Goal: Check status: Check status

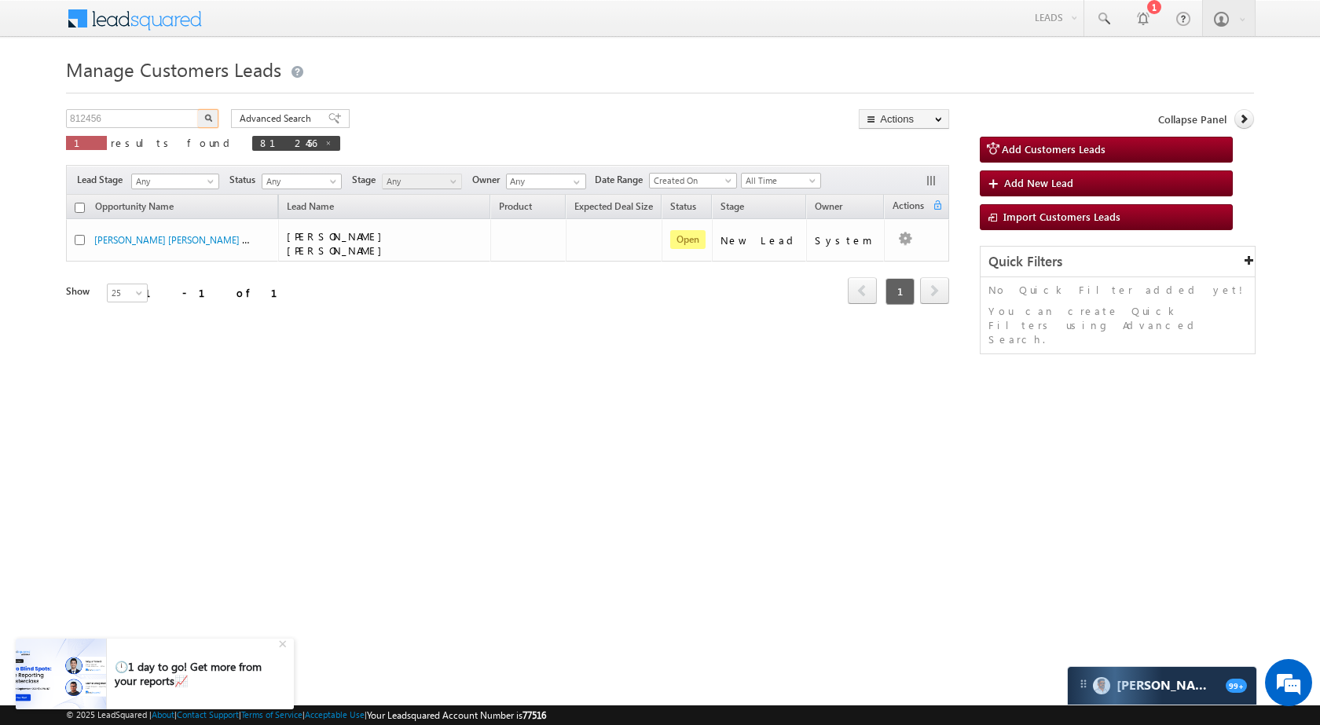
click at [140, 126] on input "812456" at bounding box center [133, 118] width 134 height 19
type input "875862"
click at [202, 119] on button "button" at bounding box center [208, 118] width 20 height 19
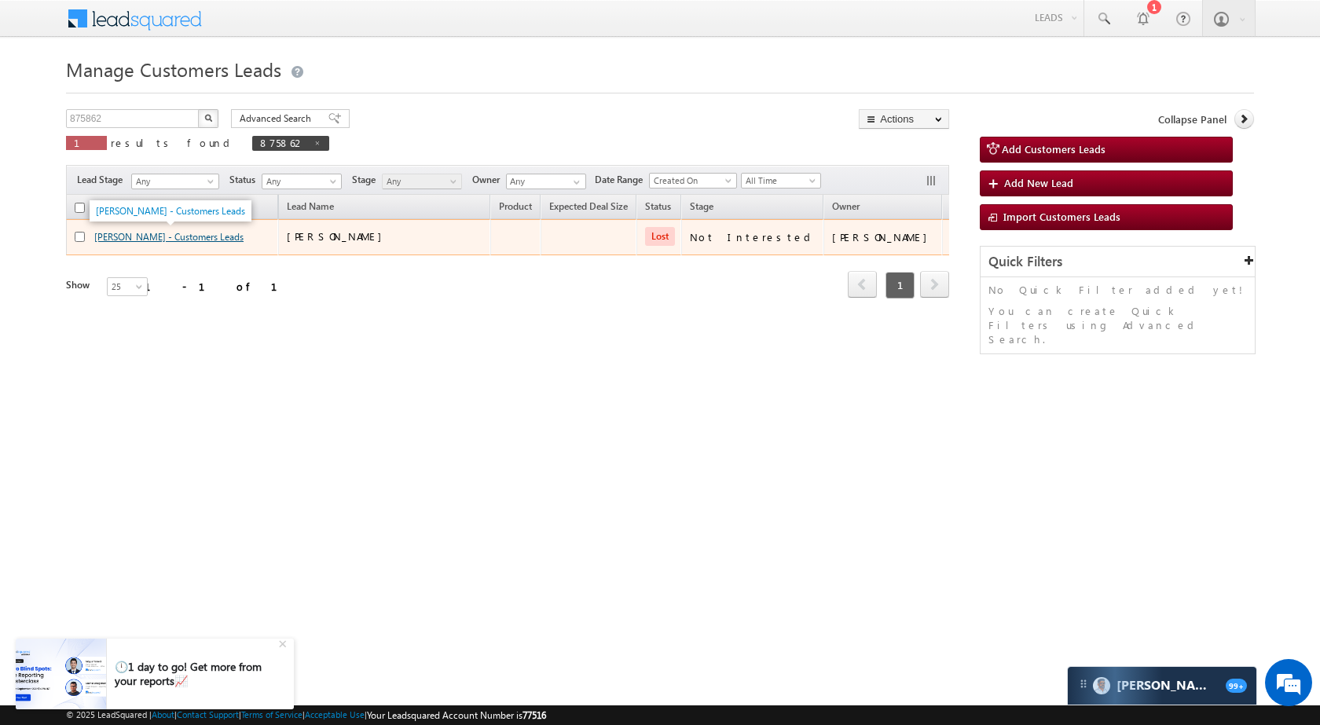
click at [129, 233] on link "[PERSON_NAME] - Customers Leads" at bounding box center [168, 237] width 149 height 12
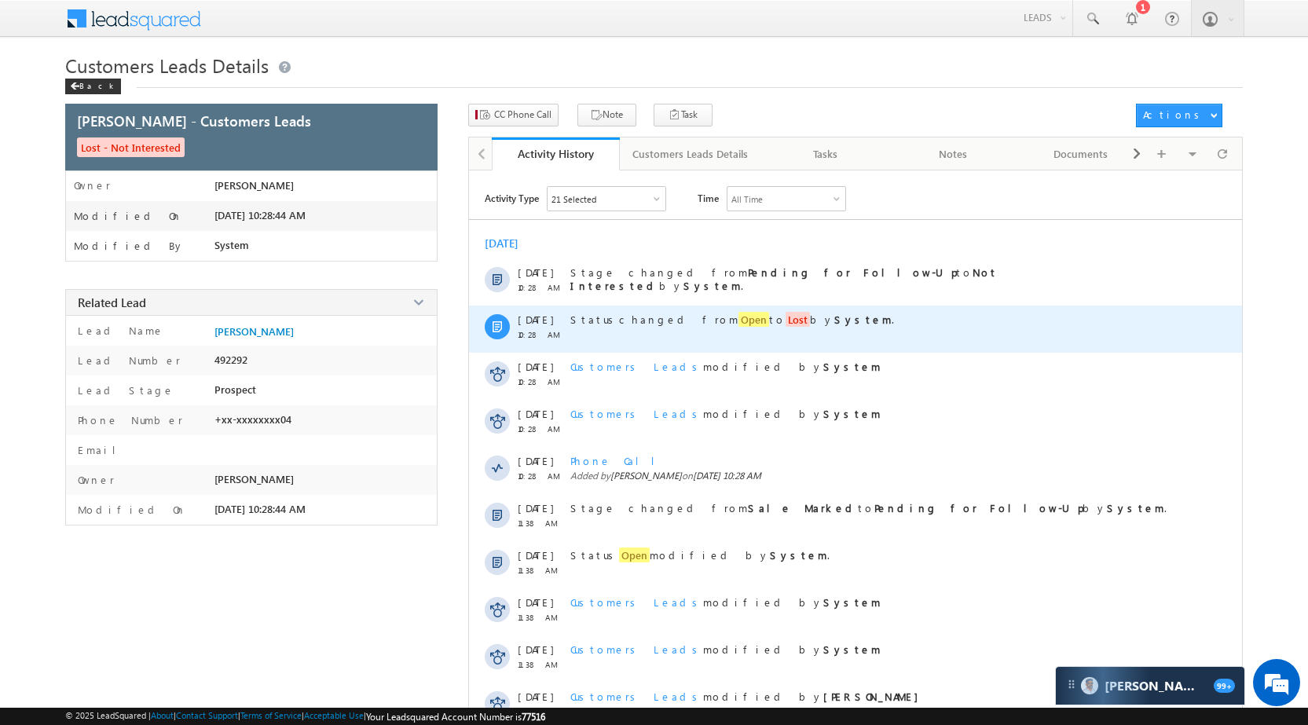
click at [739, 317] on span "Open" at bounding box center [754, 319] width 31 height 15
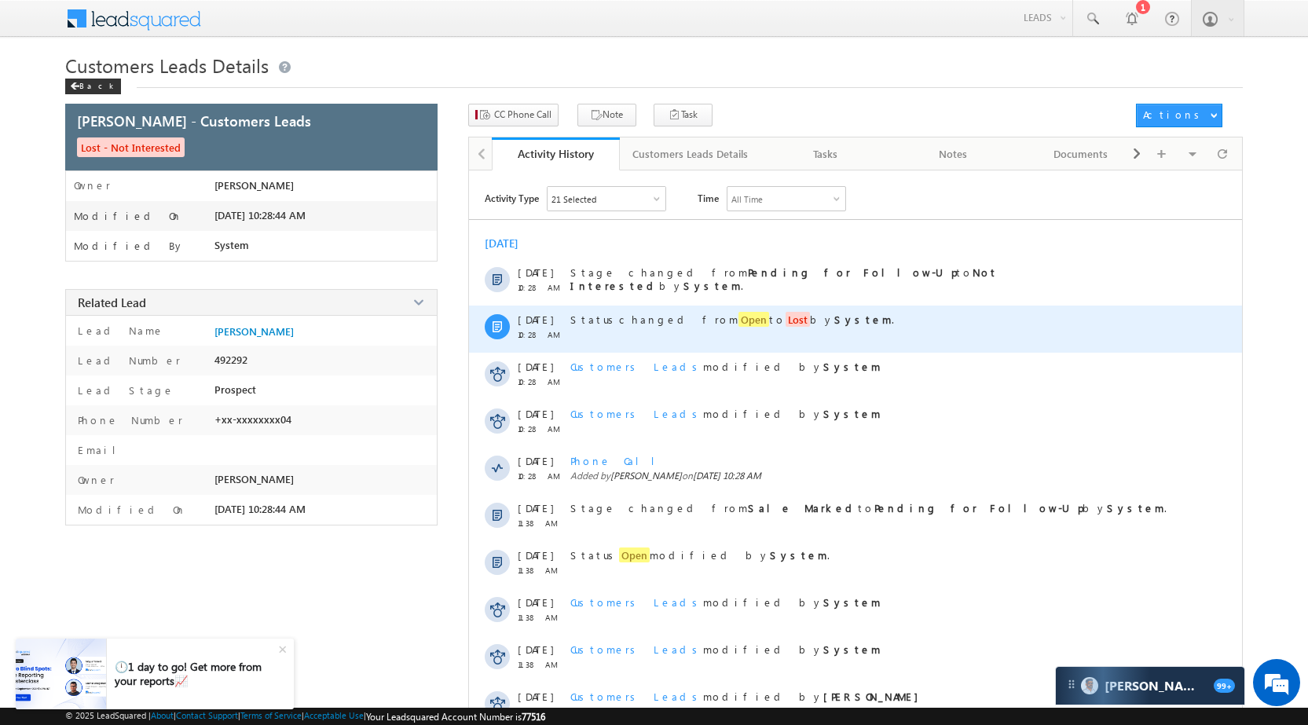
click at [737, 324] on span "Status changed from Open to Lost by System ." at bounding box center [732, 319] width 324 height 15
click at [834, 322] on strong "System" at bounding box center [862, 319] width 57 height 13
click at [662, 325] on span "Status changed from Open to Lost by System ." at bounding box center [732, 319] width 324 height 15
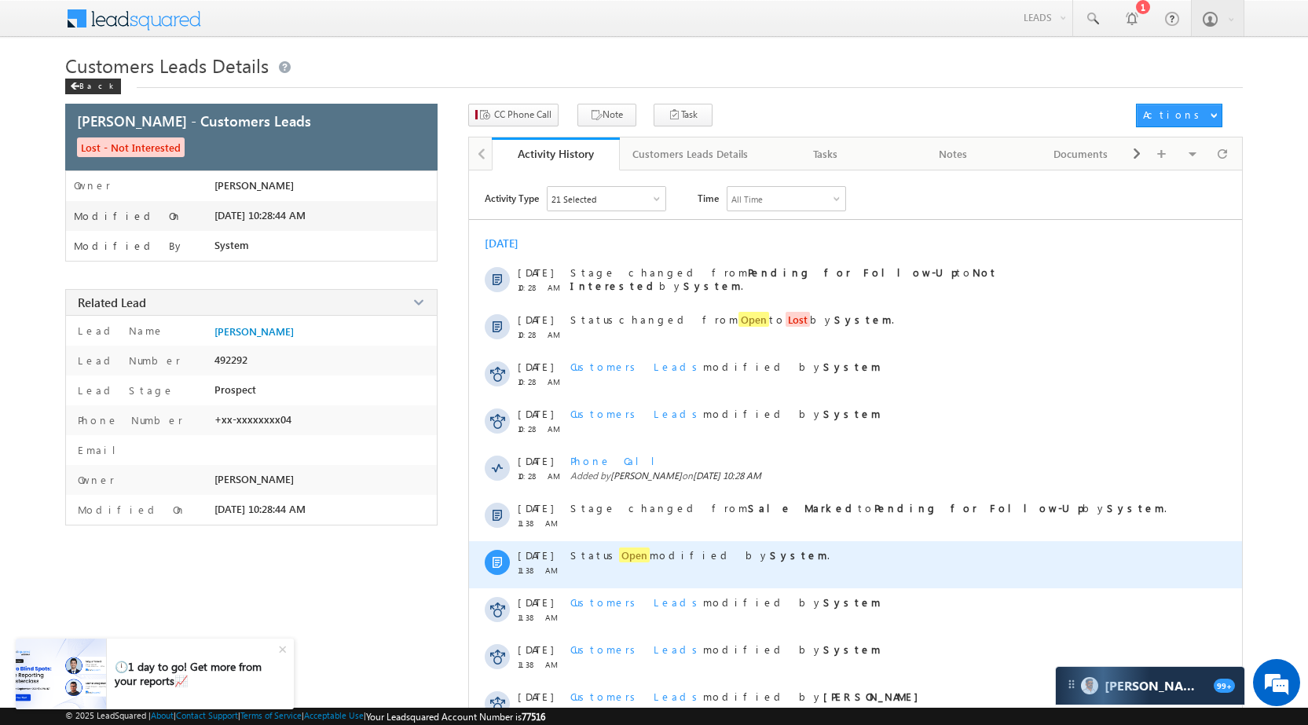
click at [619, 548] on span "Open" at bounding box center [634, 555] width 31 height 15
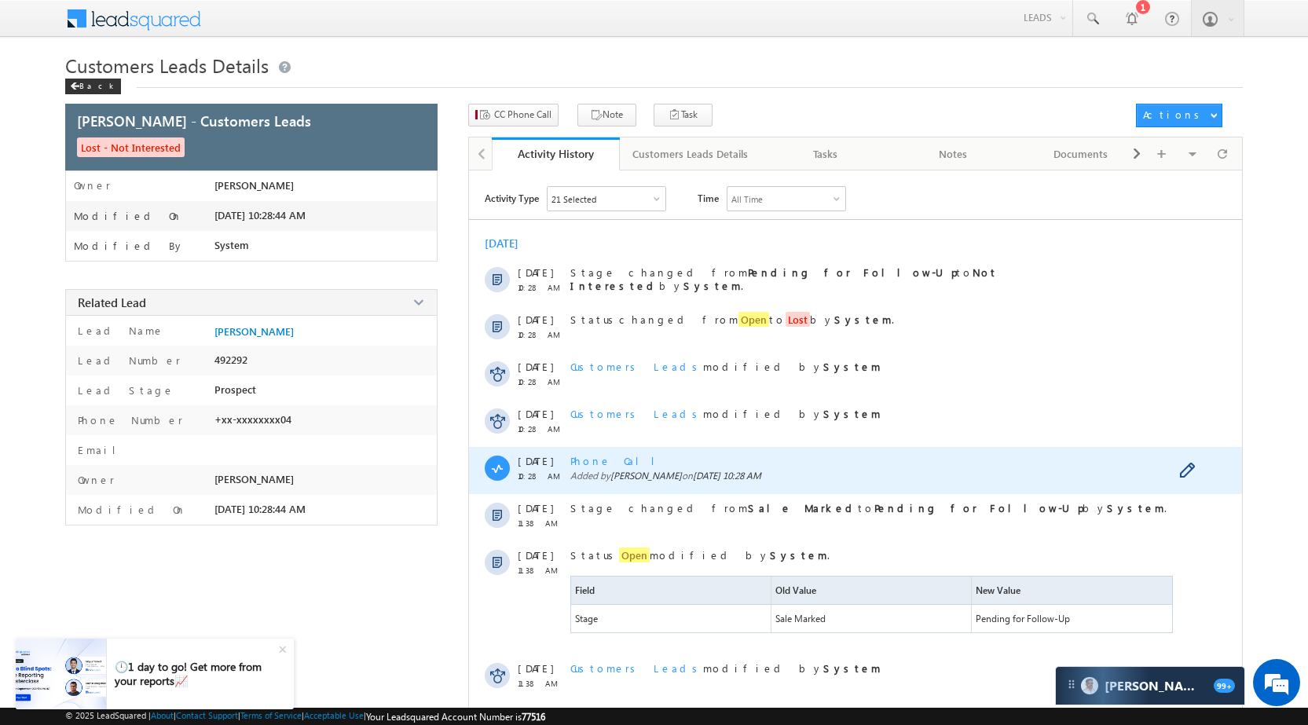
click at [607, 460] on span "Phone Call" at bounding box center [618, 460] width 97 height 13
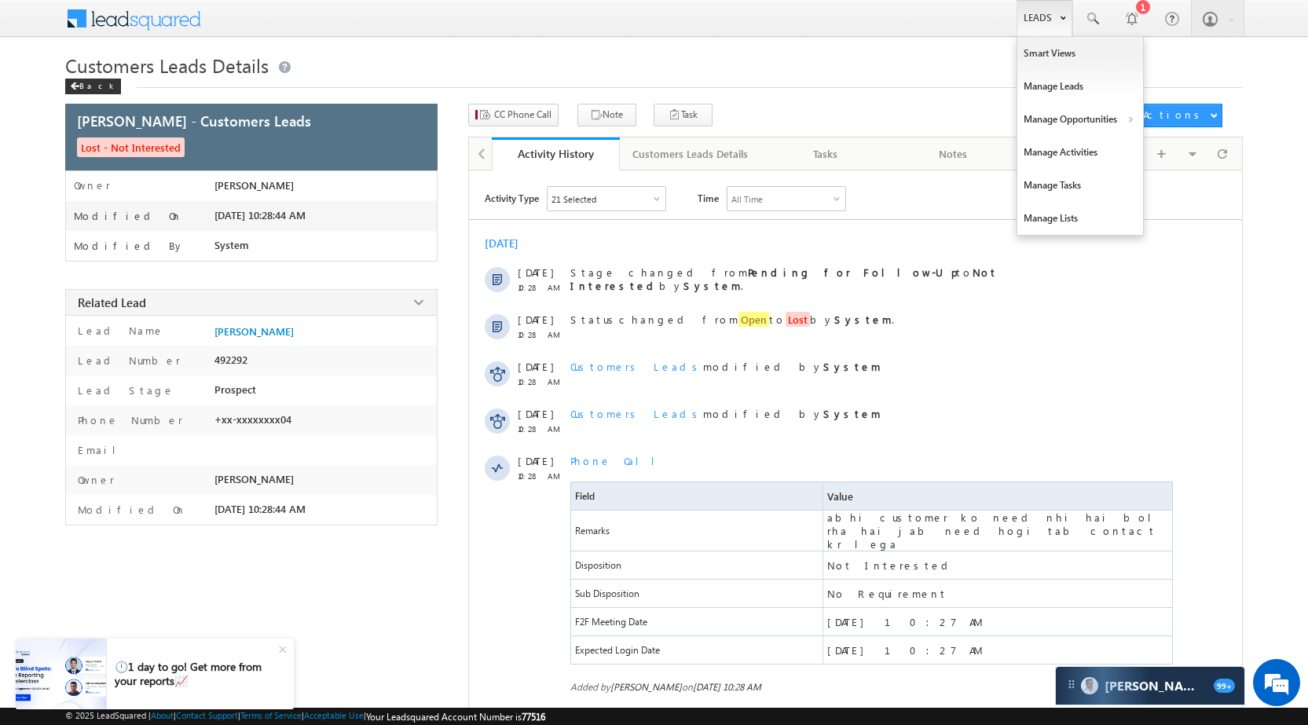
click at [1036, 12] on link "Leads" at bounding box center [1045, 18] width 56 height 36
click at [1088, 121] on link "Manage Opportunities" at bounding box center [1080, 119] width 126 height 33
click at [1179, 156] on link "Customers Leads" at bounding box center [1217, 153] width 144 height 33
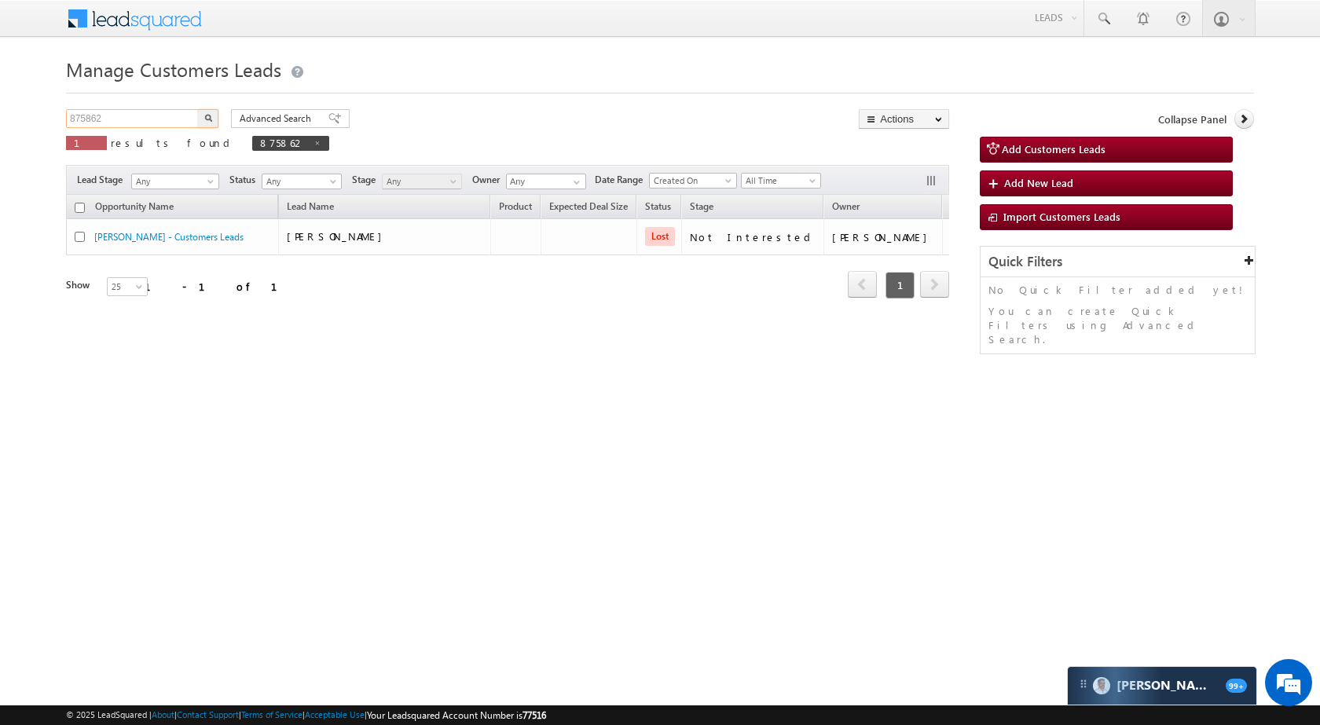
click at [178, 121] on input "875862" at bounding box center [133, 118] width 134 height 19
paste input "8189"
type input "878189"
click at [203, 120] on button "button" at bounding box center [208, 118] width 20 height 19
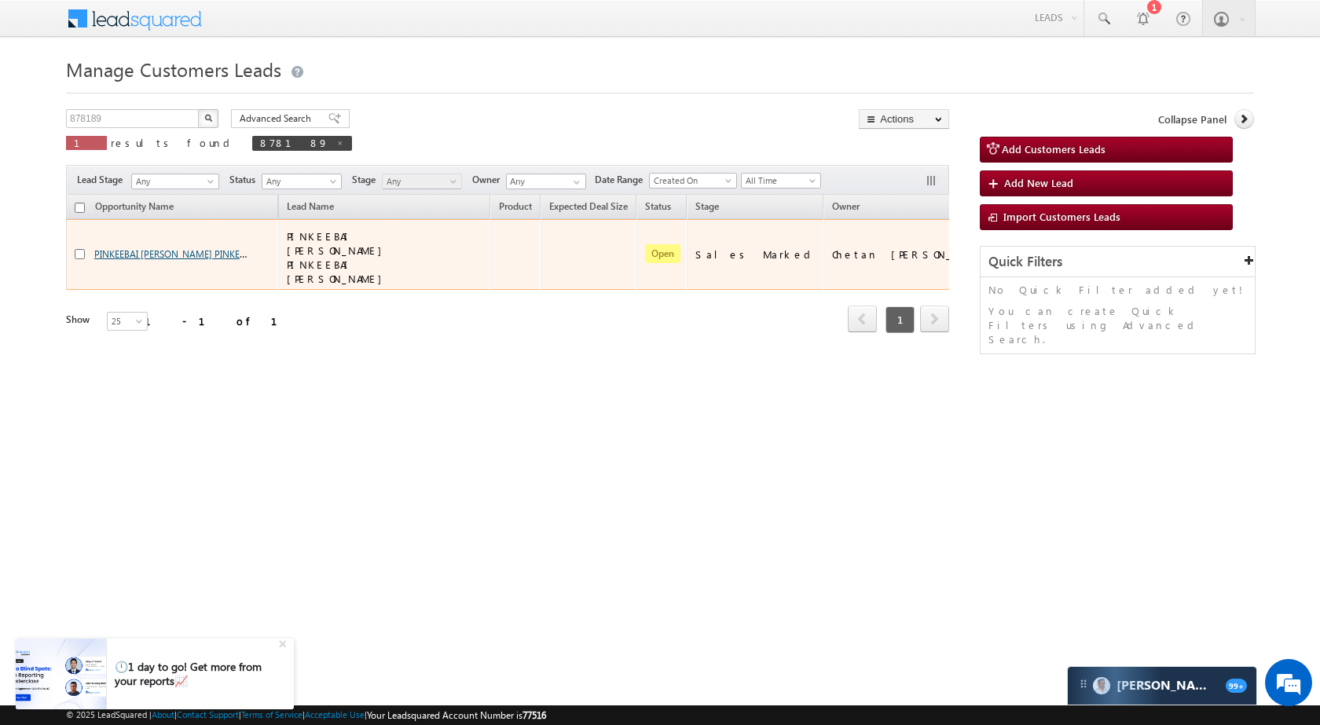
click at [201, 247] on link "PINKEEBAI DAWAR PINKEEBAI DAWAR - Customers Leads" at bounding box center [252, 253] width 316 height 13
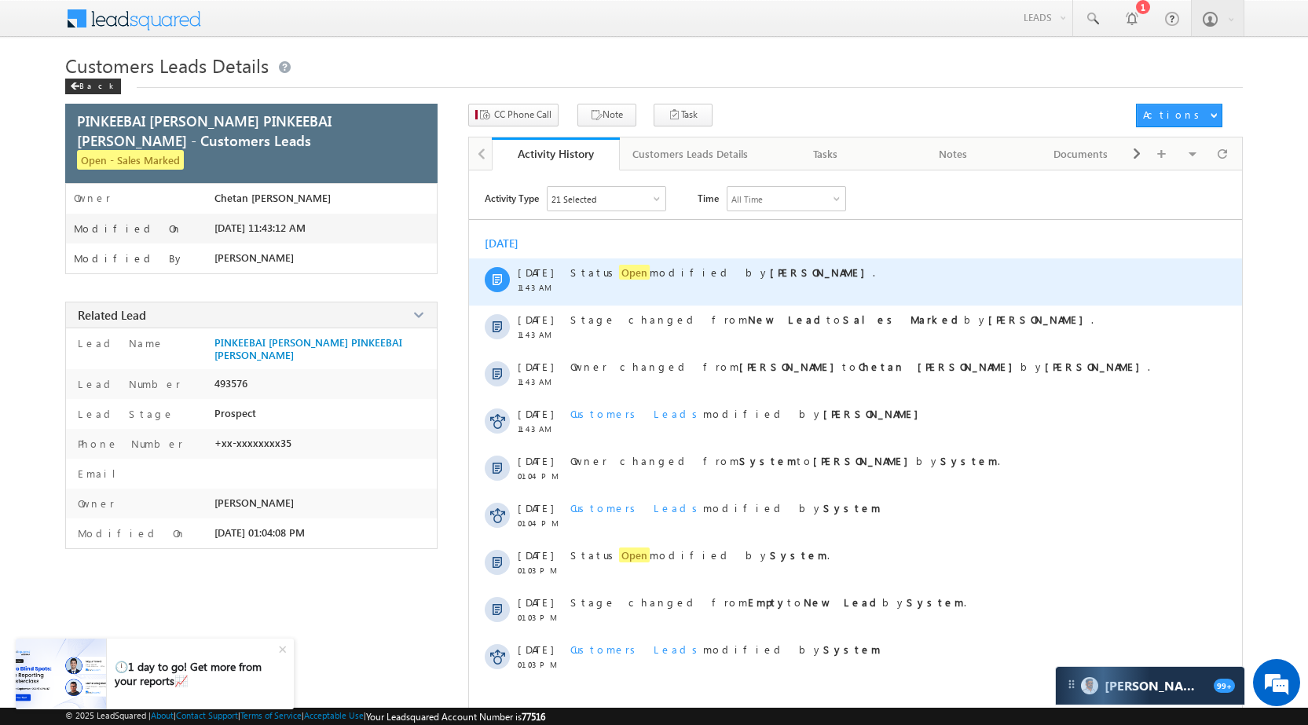
click at [617, 283] on div "Status Open modified by Satyam Saroj ." at bounding box center [873, 281] width 606 height 47
click at [619, 275] on span "Open" at bounding box center [634, 272] width 31 height 15
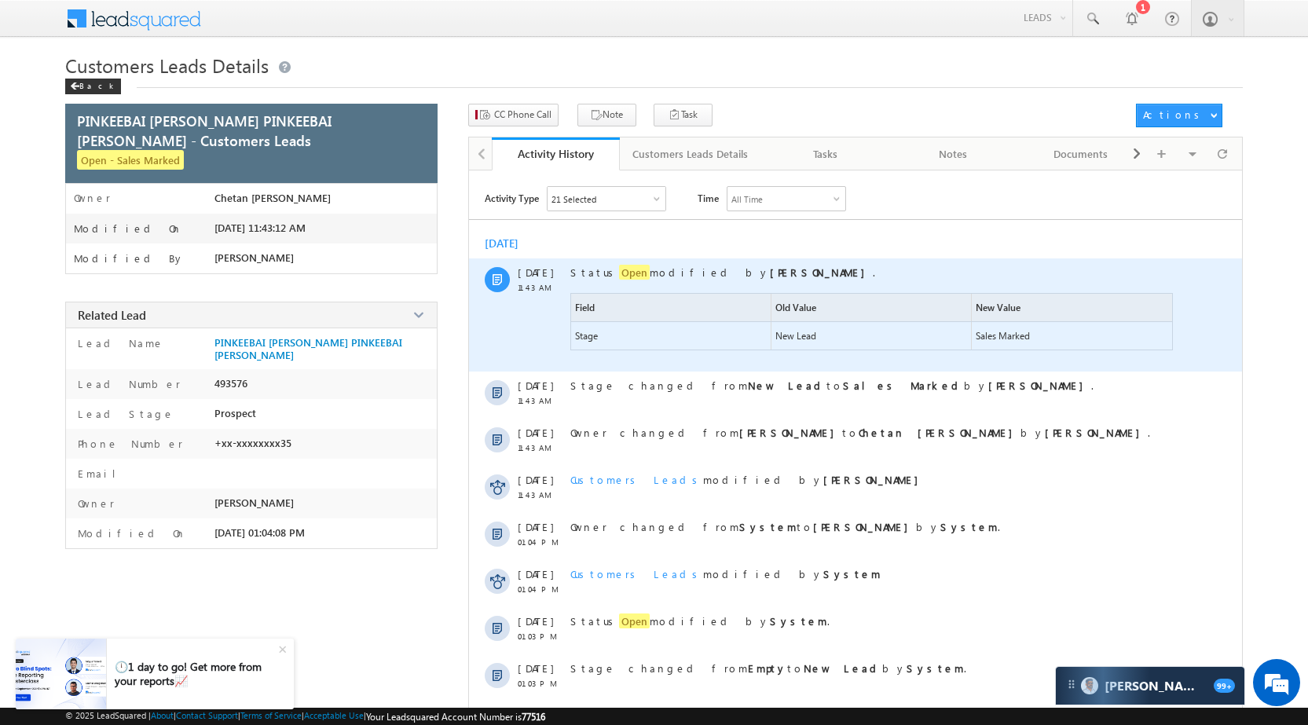
click at [619, 274] on span "Open" at bounding box center [634, 272] width 31 height 15
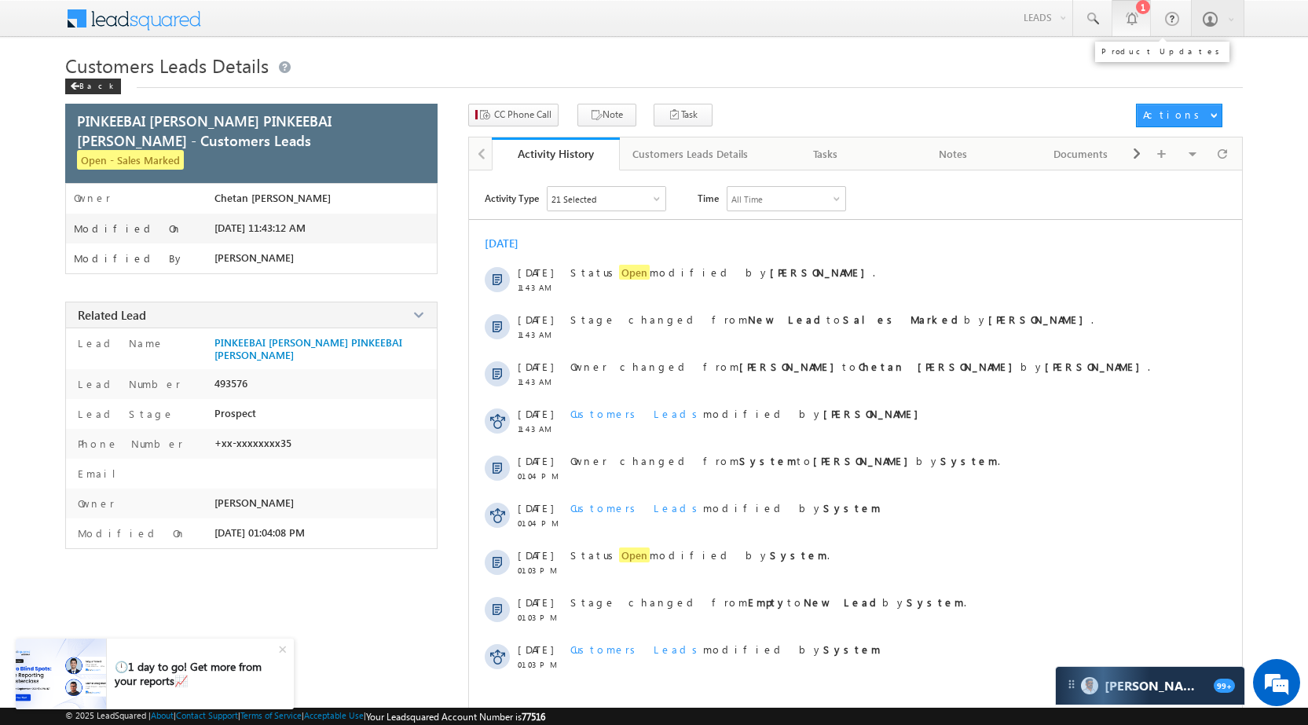
click at [1124, 24] on div at bounding box center [1132, 18] width 16 height 16
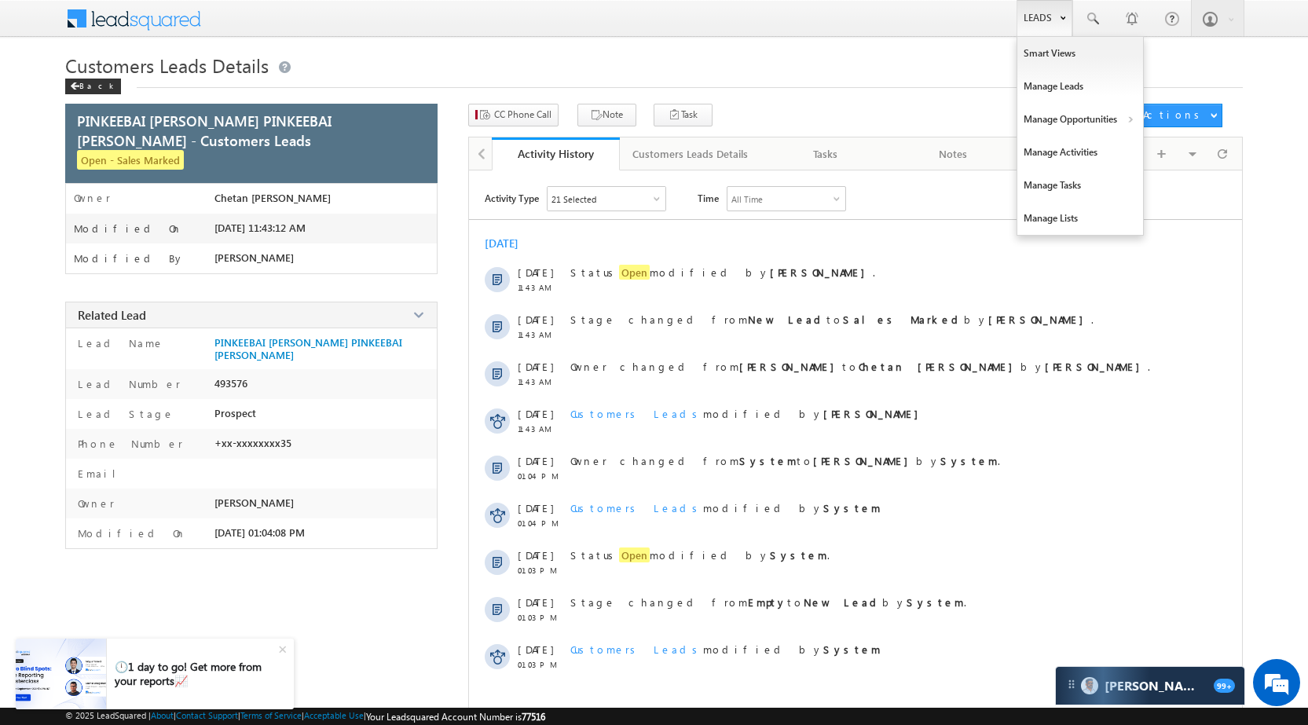
click at [1039, 12] on link "Leads" at bounding box center [1045, 18] width 56 height 36
click at [1054, 126] on link "Manage Opportunities" at bounding box center [1080, 119] width 126 height 33
click at [1169, 142] on link "Customers Leads" at bounding box center [1217, 153] width 144 height 33
click at [1168, 150] on link "Customers Leads" at bounding box center [1217, 153] width 144 height 33
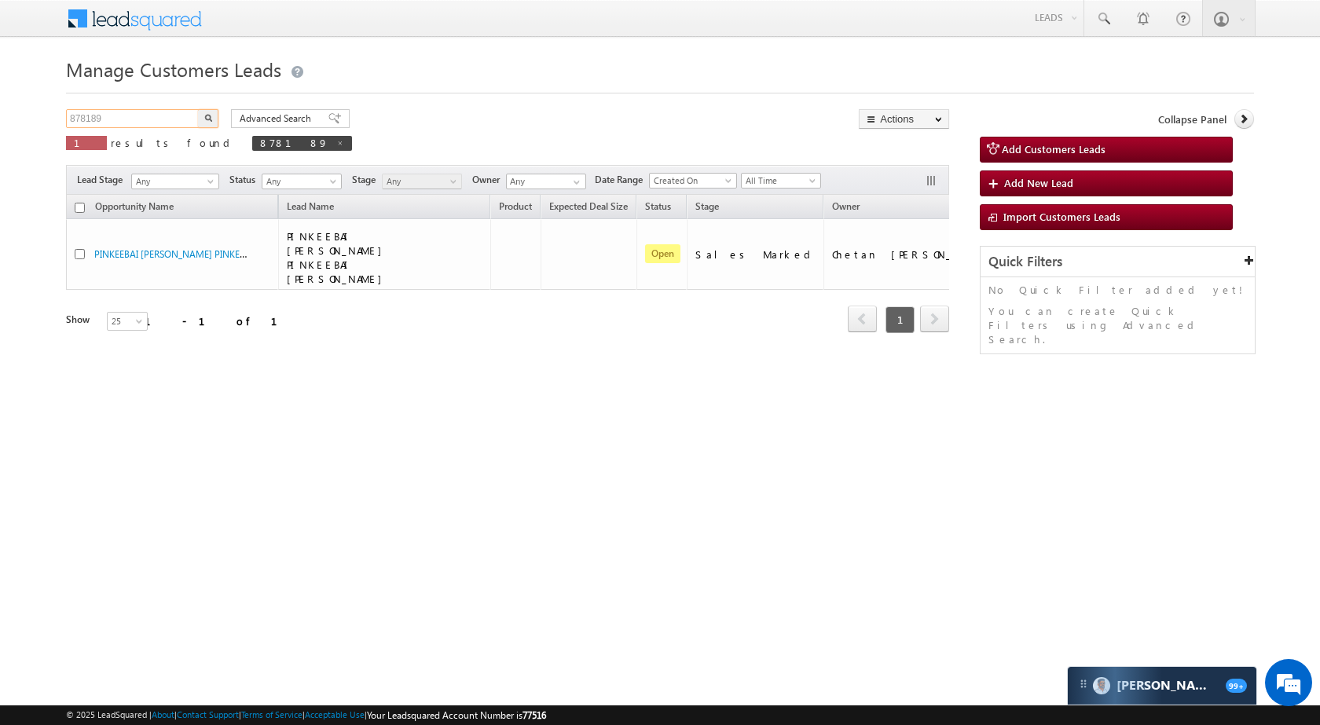
click at [136, 122] on input "878189" at bounding box center [133, 118] width 134 height 19
paste input "26528"
click at [208, 119] on img "button" at bounding box center [208, 118] width 8 height 8
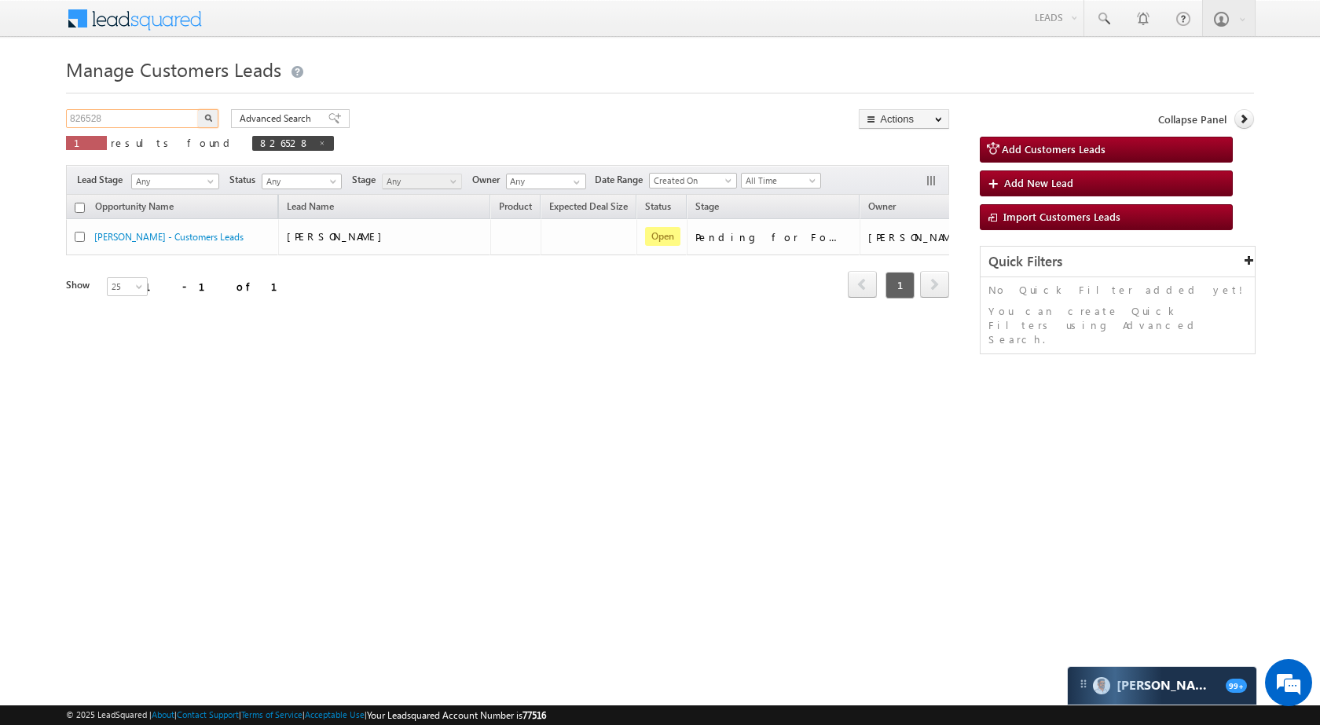
click at [139, 123] on input "826528" at bounding box center [133, 118] width 134 height 19
paste input "96384"
click at [201, 120] on button "button" at bounding box center [208, 118] width 20 height 19
click at [161, 128] on div "896384 X 1 results found 896384" at bounding box center [194, 131] width 257 height 45
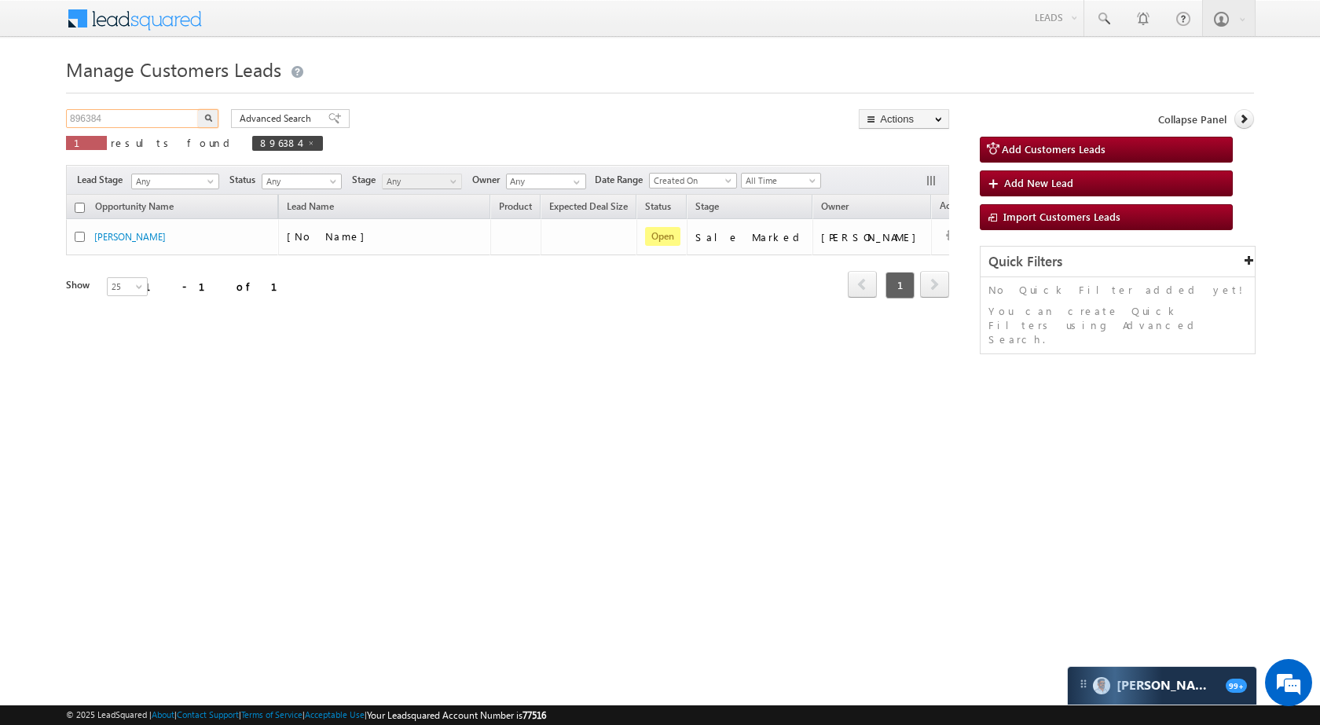
click at [161, 123] on input "896384" at bounding box center [133, 118] width 134 height 19
paste input "0646"
type input "890646"
click at [208, 109] on button "button" at bounding box center [208, 118] width 20 height 19
